Goal: Task Accomplishment & Management: Complete application form

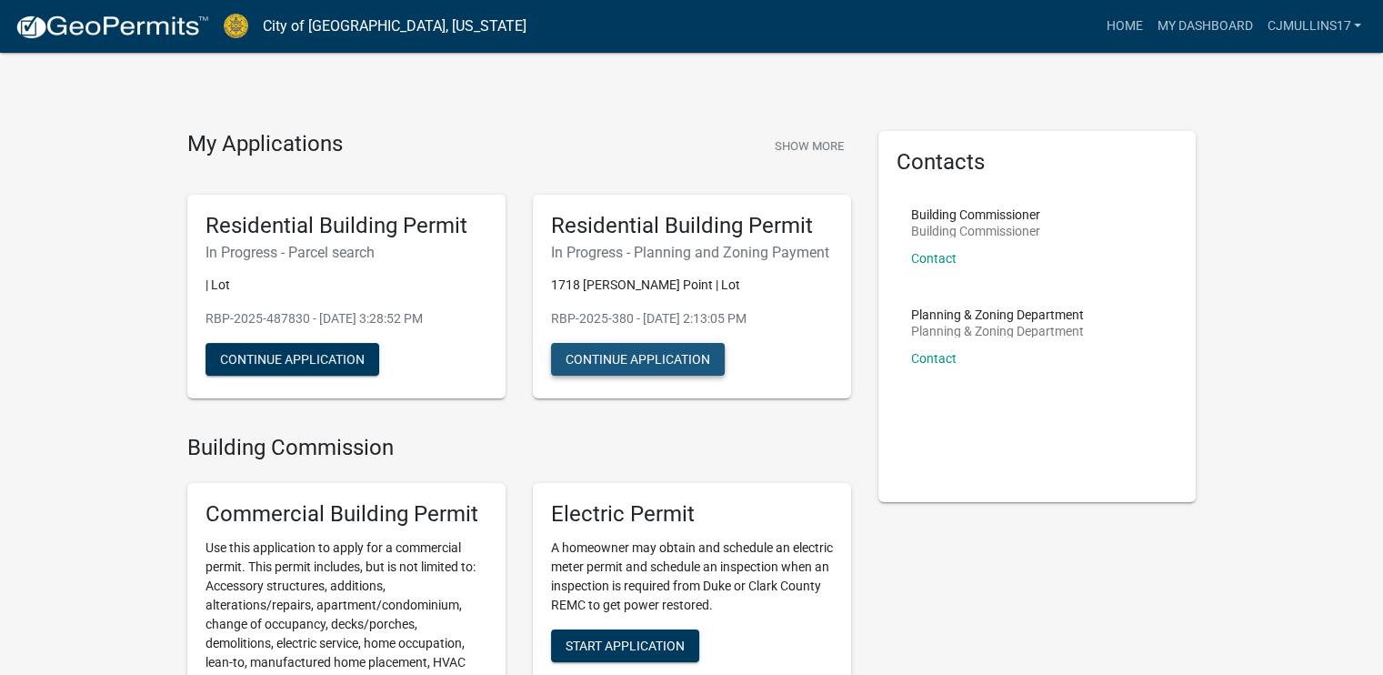
click at [648, 363] on button "Continue Application" at bounding box center [638, 359] width 174 height 33
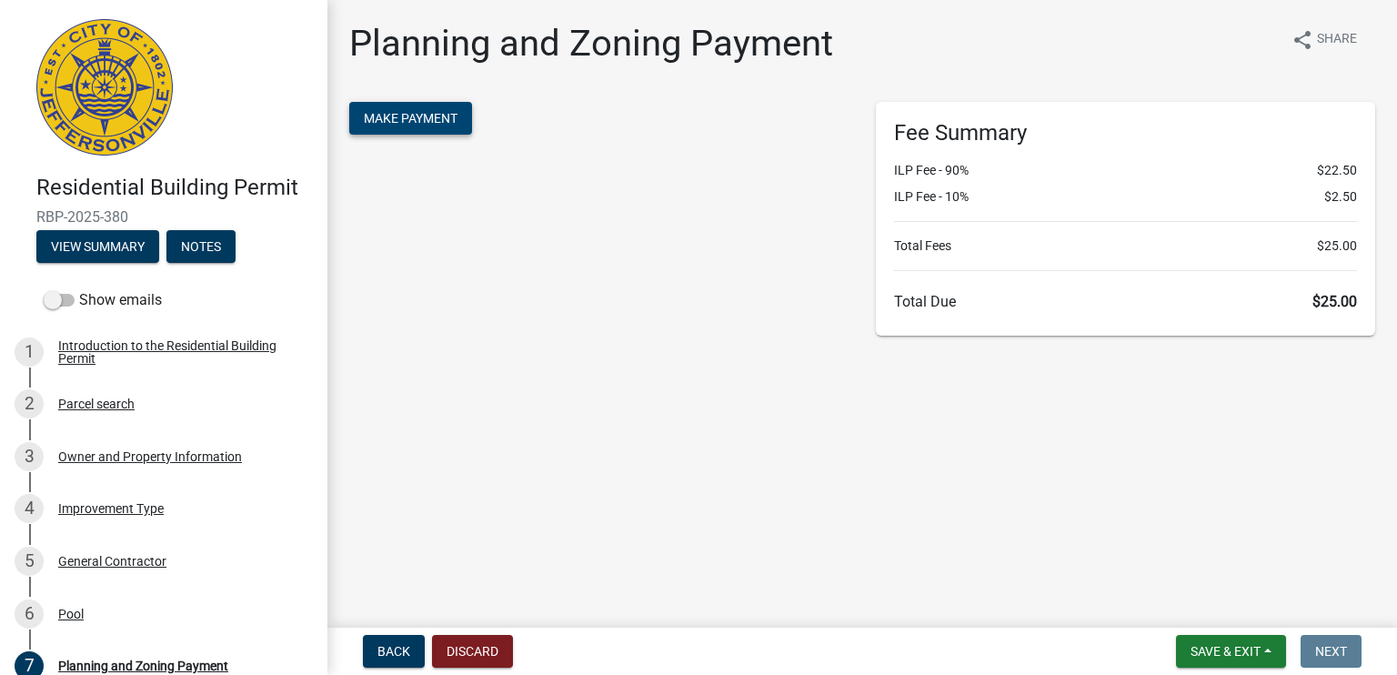
click at [453, 126] on button "Make Payment" at bounding box center [410, 118] width 123 height 33
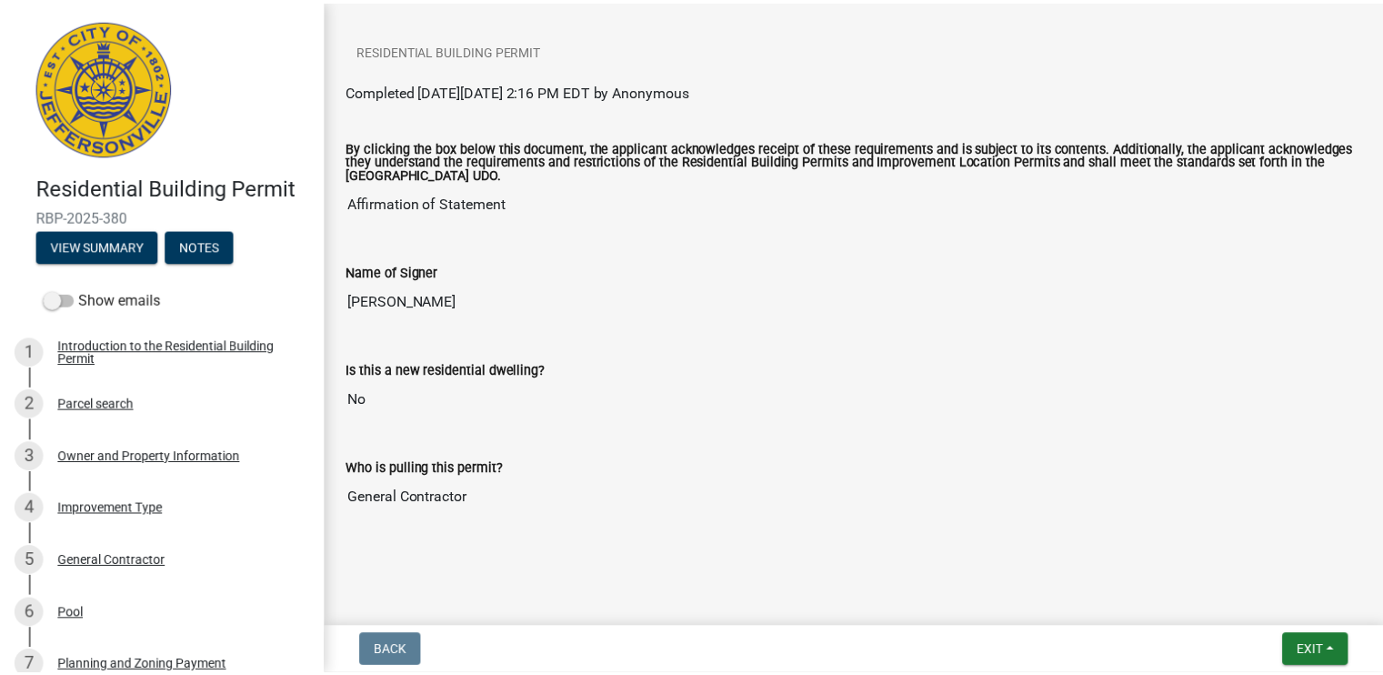
scroll to position [232, 0]
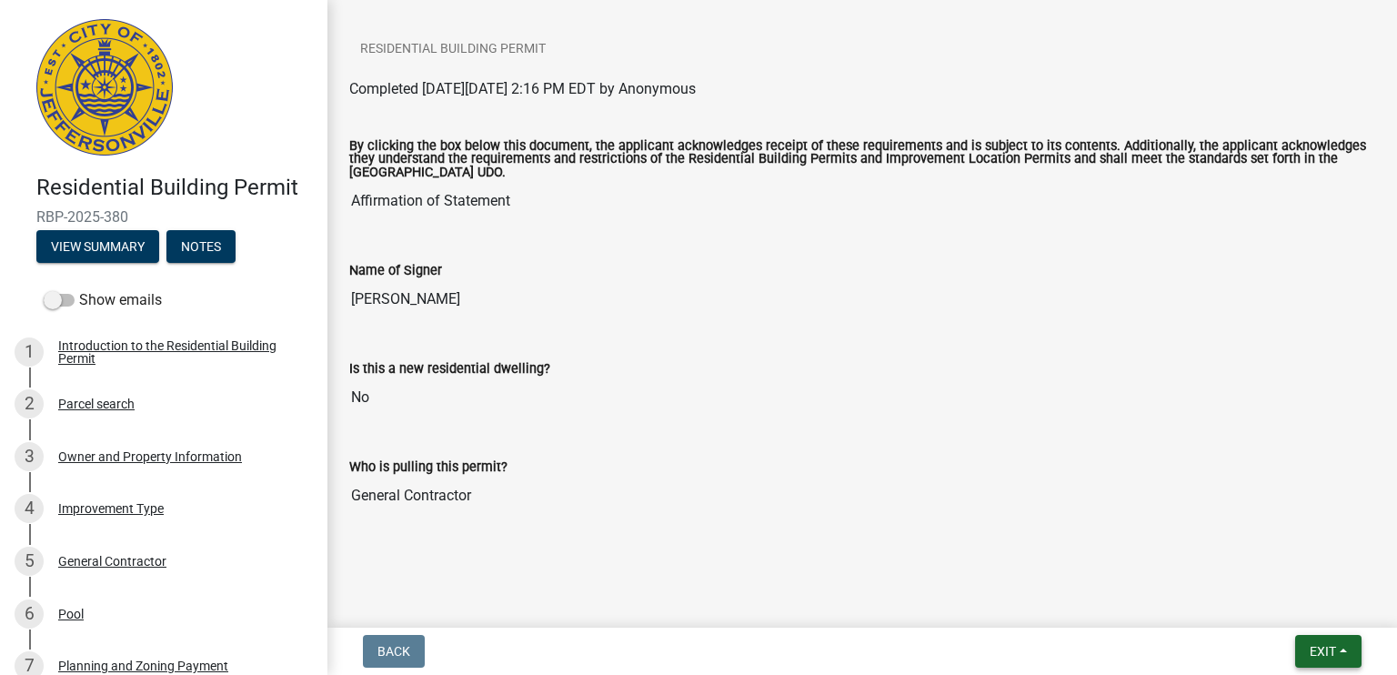
click at [1344, 658] on button "Exit" at bounding box center [1328, 651] width 66 height 33
click at [1266, 607] on button "Save & Exit" at bounding box center [1290, 604] width 146 height 44
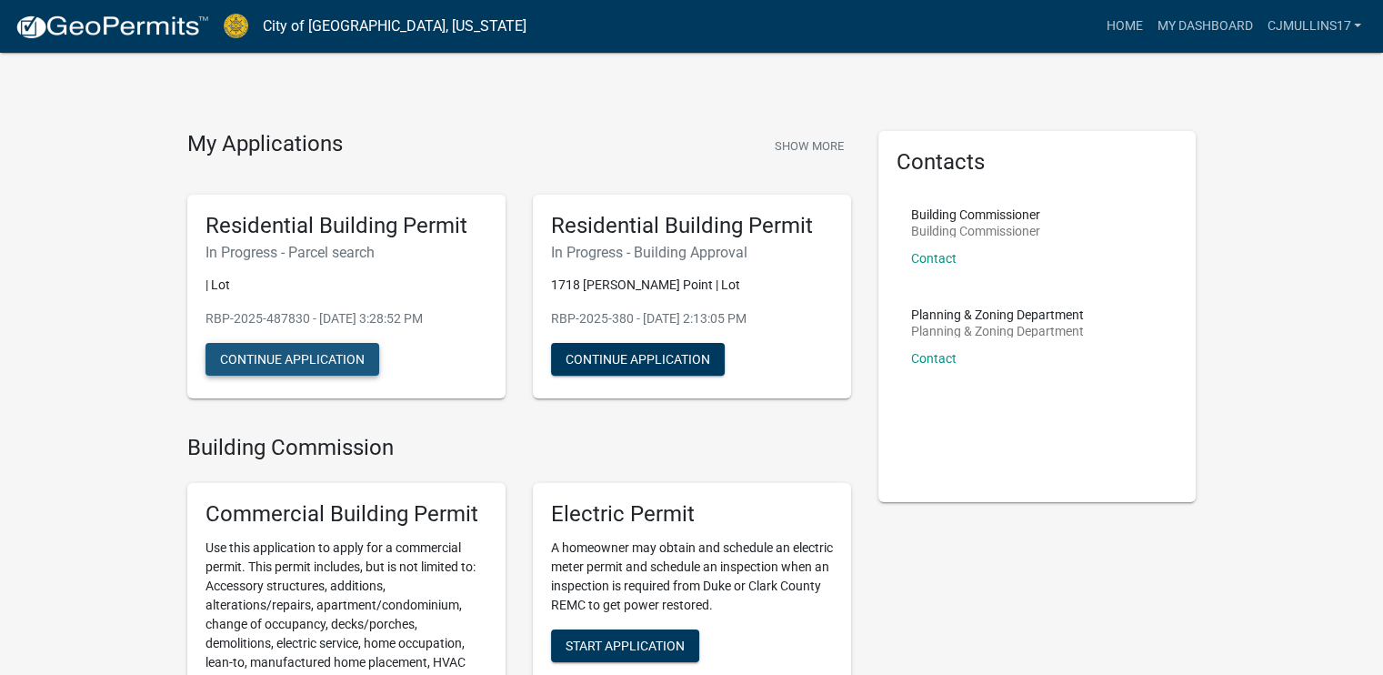
click at [301, 349] on button "Continue Application" at bounding box center [293, 359] width 174 height 33
click at [626, 345] on button "Continue Application" at bounding box center [638, 359] width 174 height 33
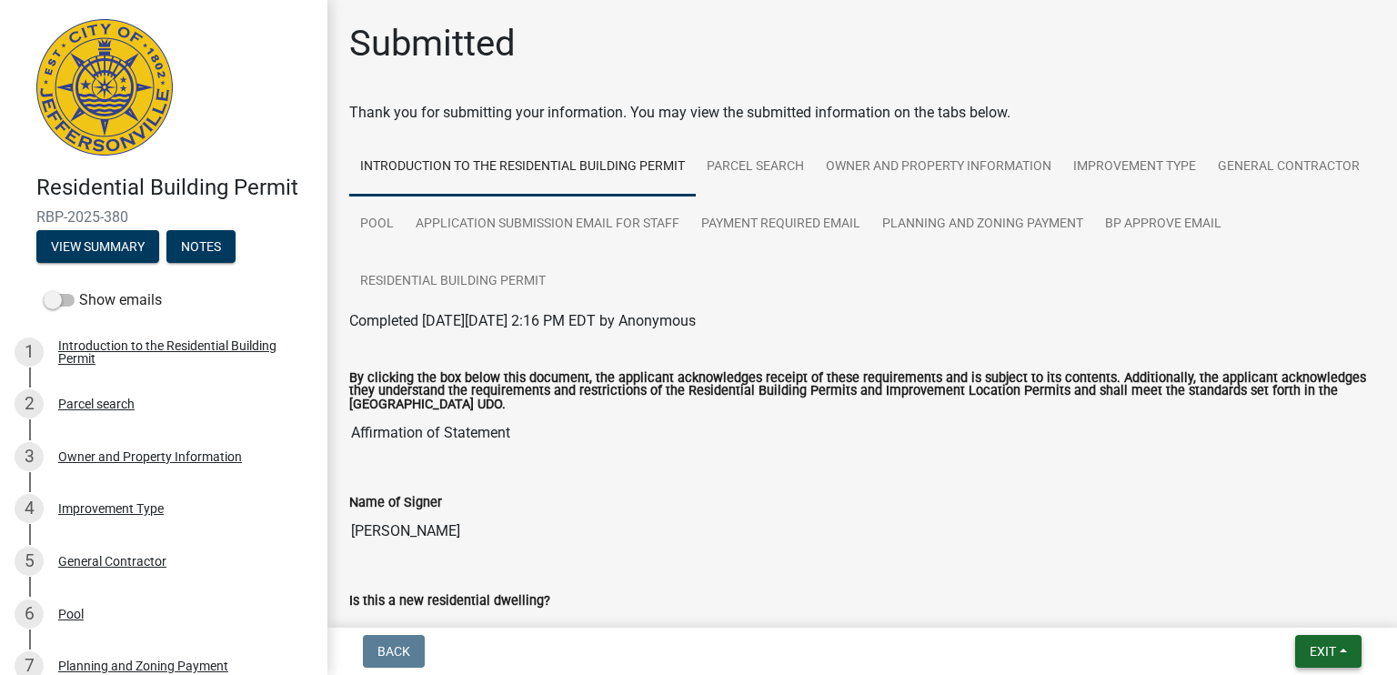
click at [1331, 651] on span "Exit" at bounding box center [1323, 651] width 26 height 15
click at [1315, 609] on button "Save & Exit" at bounding box center [1290, 604] width 146 height 44
